Goal: Information Seeking & Learning: Learn about a topic

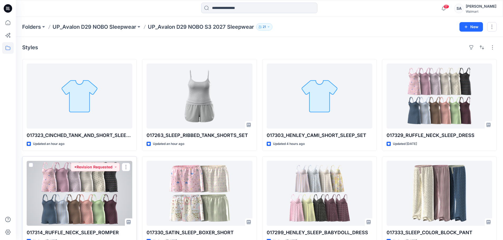
click at [93, 212] on div at bounding box center [80, 193] width 106 height 65
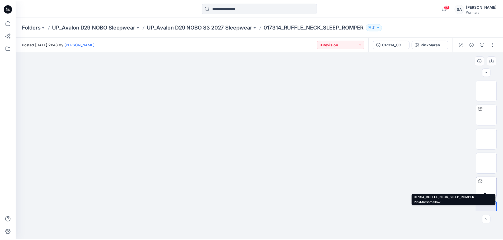
scroll to position [11, 0]
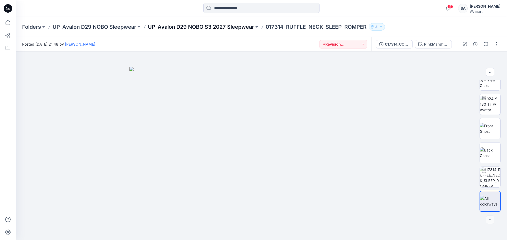
click at [212, 26] on p "UP_Avalon D29 NOBO S3 2027 Sleepwear" at bounding box center [201, 26] width 106 height 7
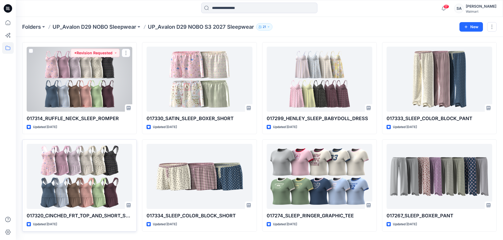
scroll to position [131, 0]
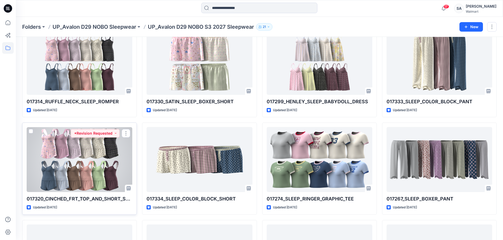
click at [109, 170] on div at bounding box center [80, 159] width 106 height 65
